Goal: Task Accomplishment & Management: Use online tool/utility

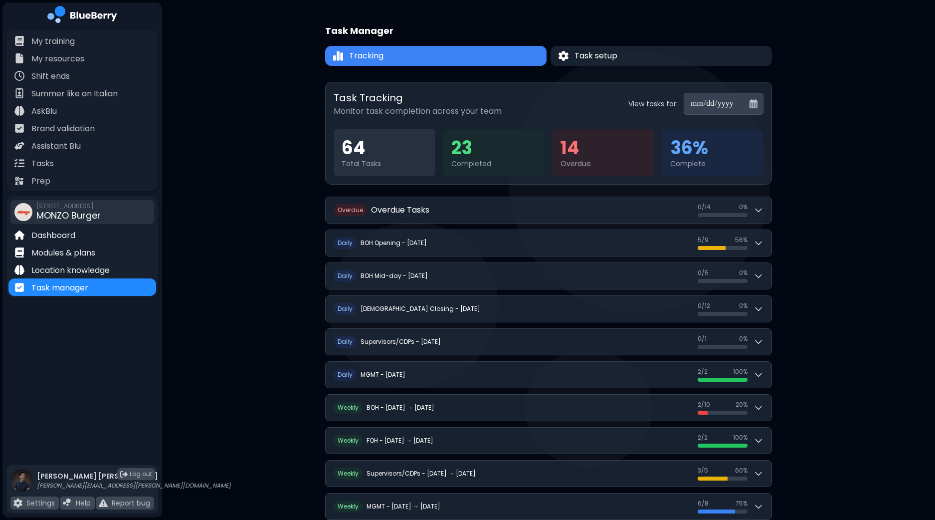
scroll to position [152, 0]
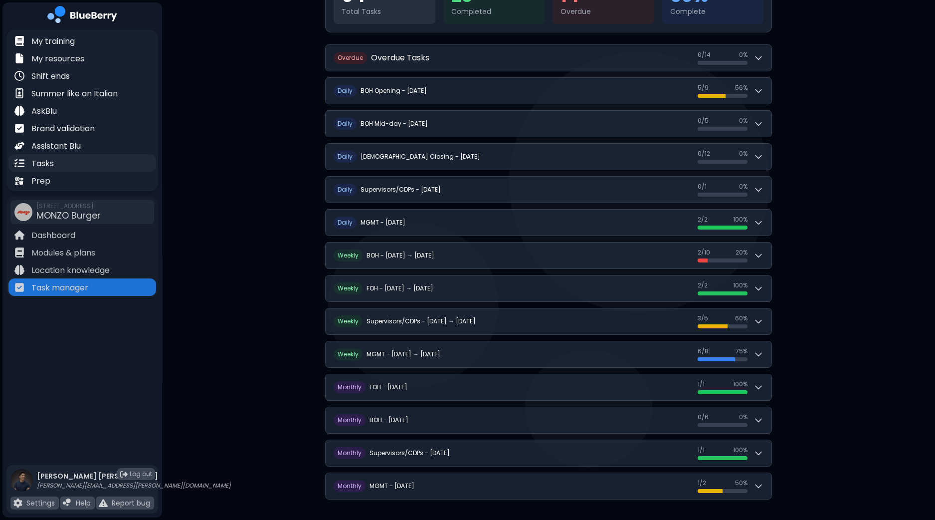
click at [46, 162] on p "Tasks" at bounding box center [42, 164] width 22 height 12
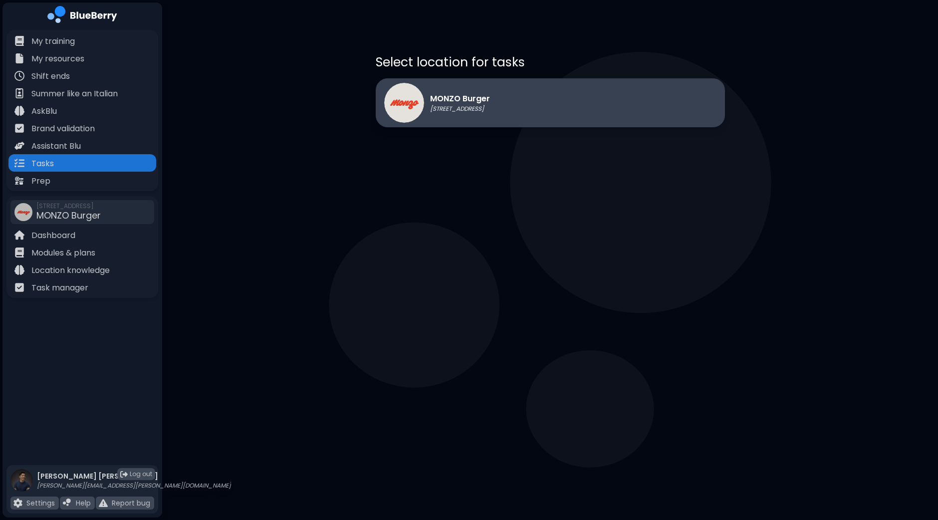
click at [557, 93] on div "MONZO Burger [STREET_ADDRESS]" at bounding box center [550, 102] width 349 height 49
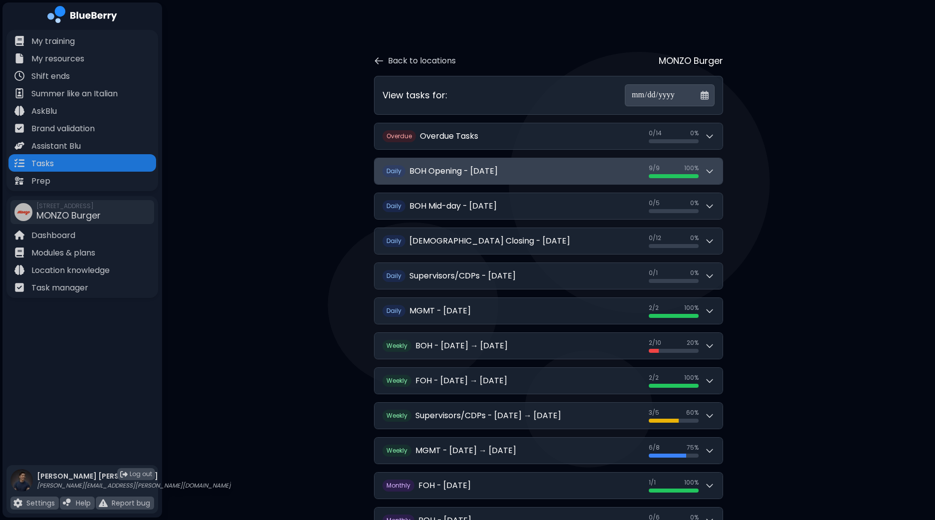
click at [711, 173] on icon at bounding box center [710, 171] width 10 height 10
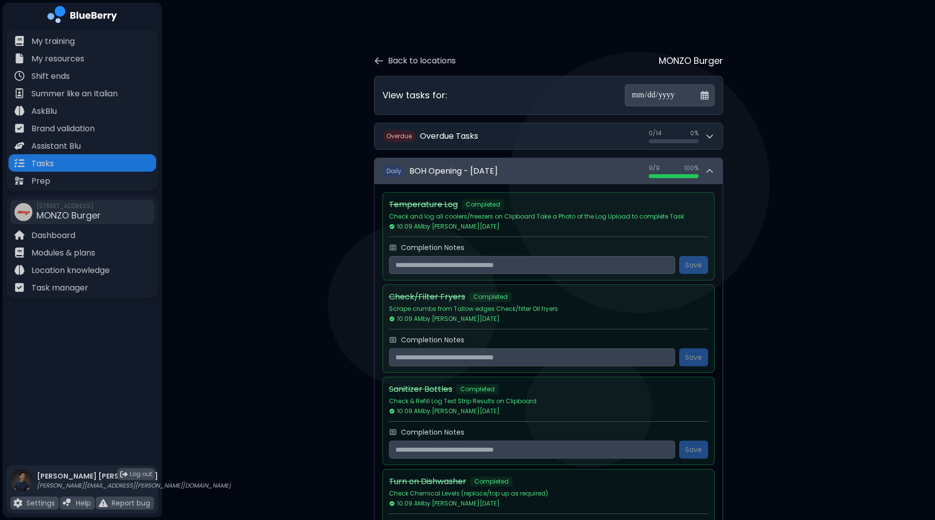
click at [715, 178] on button "D aily BOH Opening - [DATE] 9 / 9 9 / 9 100 %" at bounding box center [549, 171] width 348 height 26
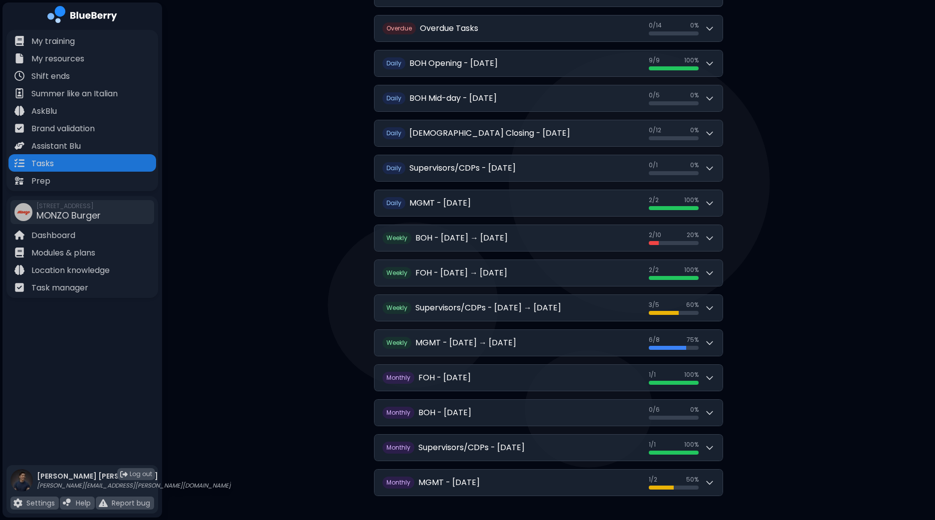
scroll to position [120, 0]
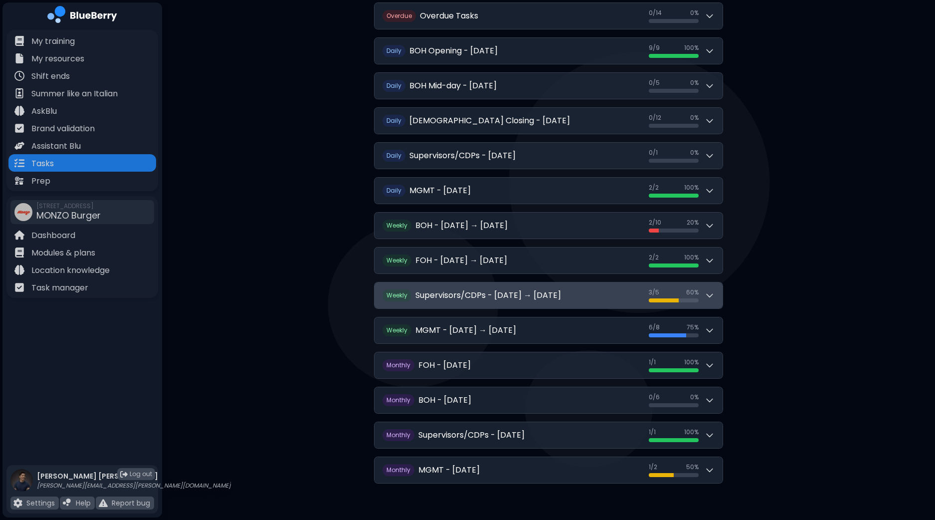
click at [715, 302] on button "W eekly Supervisors/CDPs - [DATE] → [DATE] 3 / 5 3 / 5 60 %" at bounding box center [549, 295] width 348 height 26
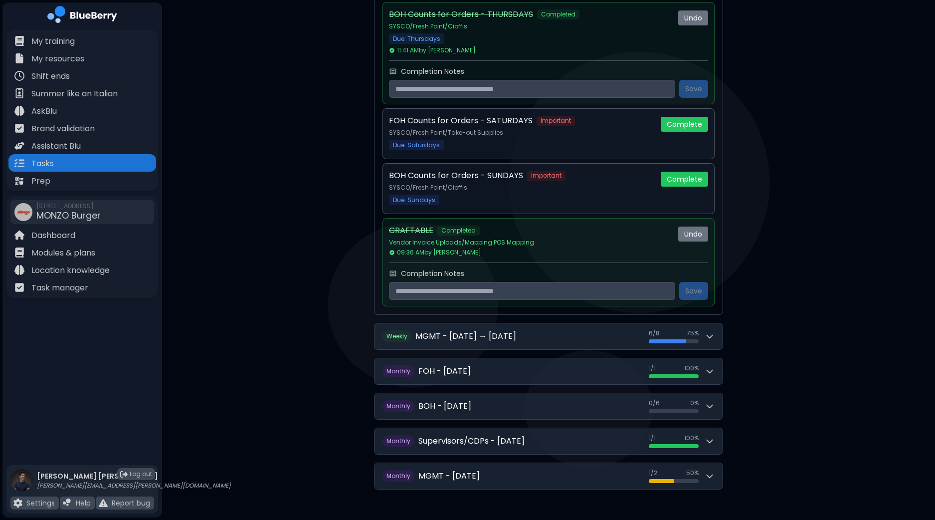
scroll to position [545, 0]
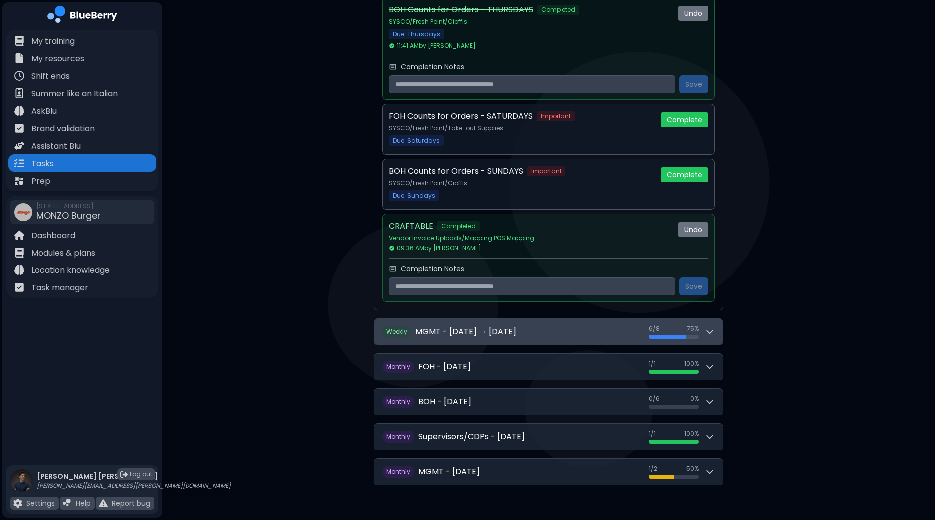
click at [718, 326] on button "W eekly MGMT - [DATE] → [DATE] 6 / 8 6 / 8 75 %" at bounding box center [549, 332] width 348 height 26
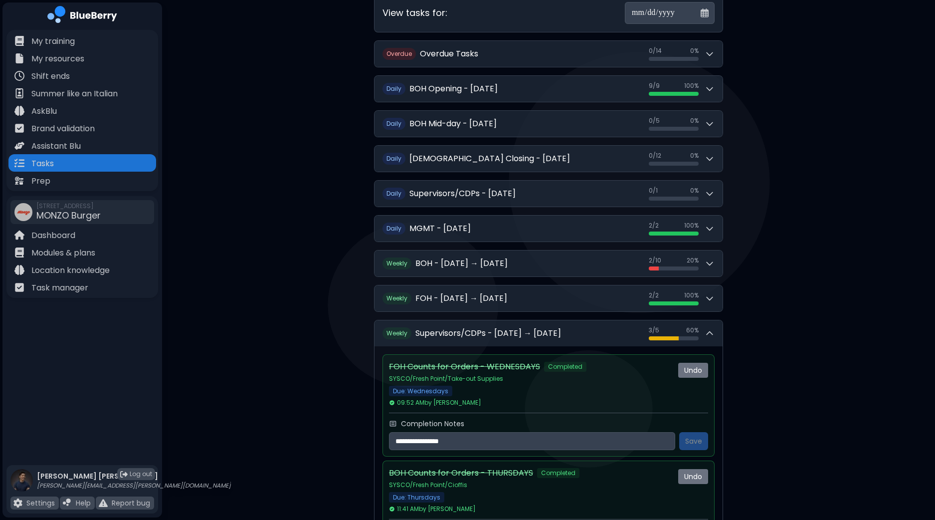
scroll to position [31, 0]
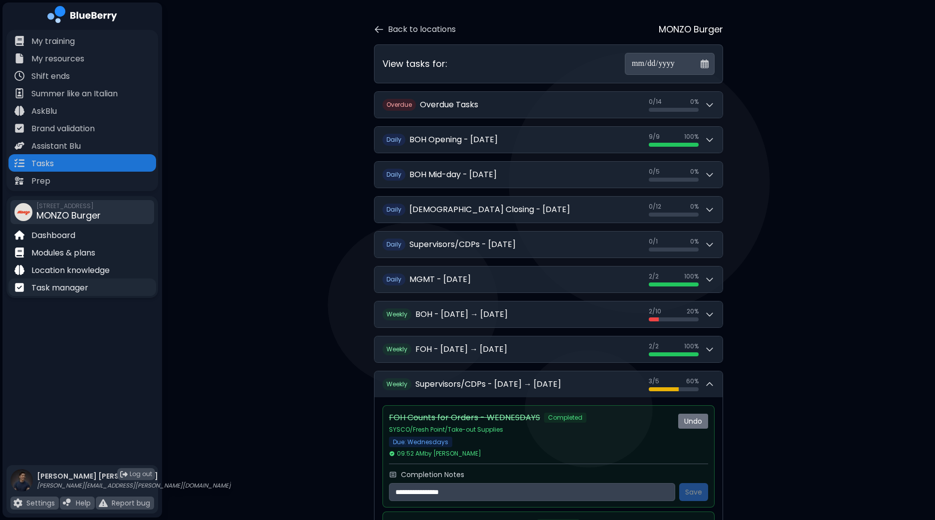
click at [72, 292] on p "Task manager" at bounding box center [59, 288] width 57 height 12
